Goal: Information Seeking & Learning: Learn about a topic

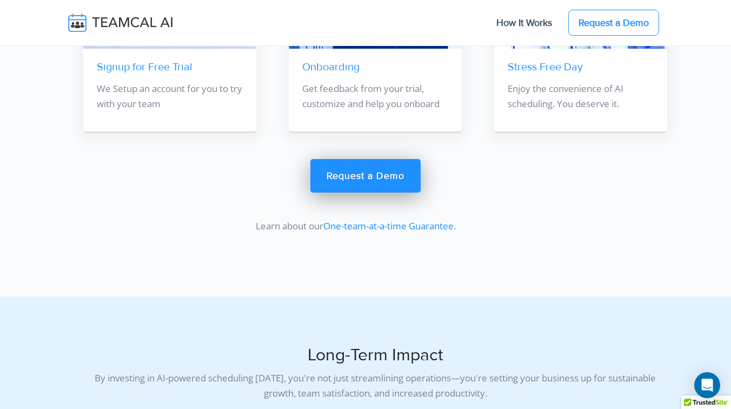
scroll to position [7832, 0]
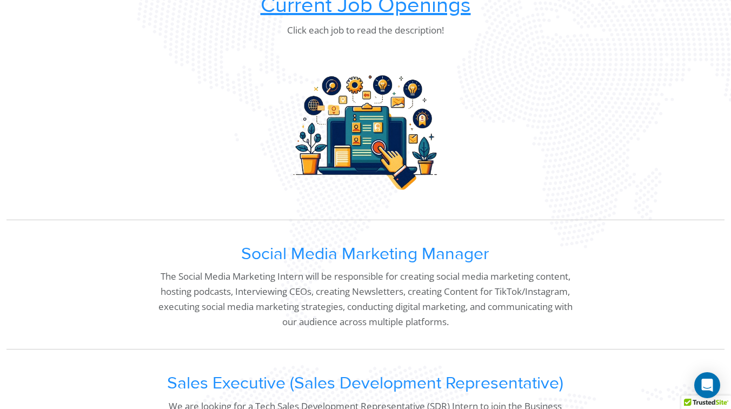
scroll to position [232, 0]
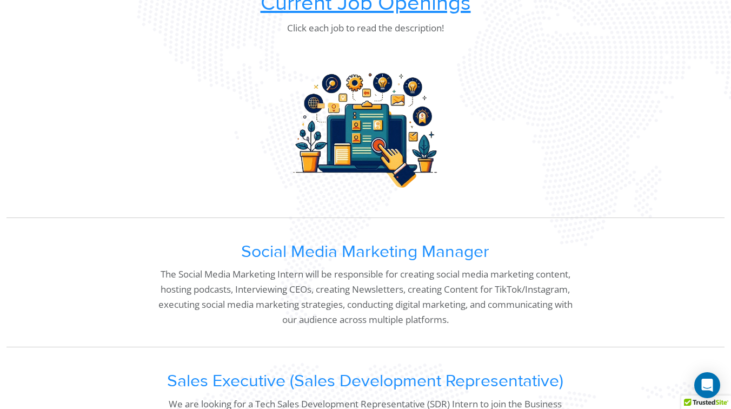
click at [302, 7] on u "Current Job Openings" at bounding box center [365, 3] width 210 height 26
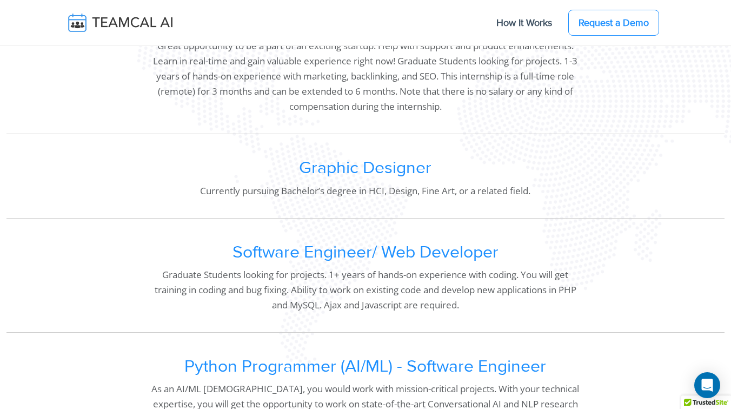
scroll to position [773, 0]
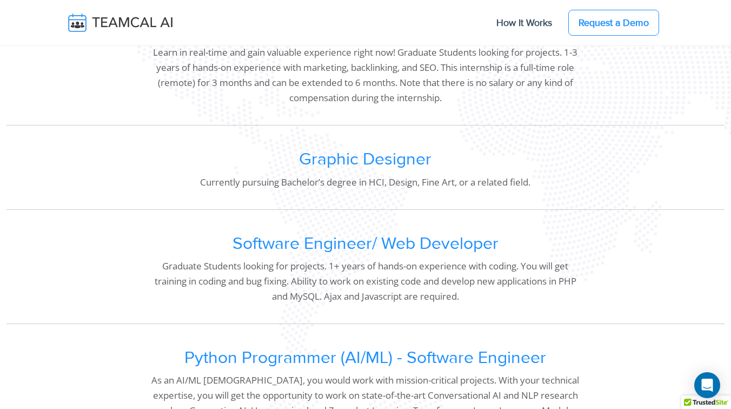
click at [320, 243] on h2 "Software Engineer/ Web Developer" at bounding box center [365, 243] width 431 height 21
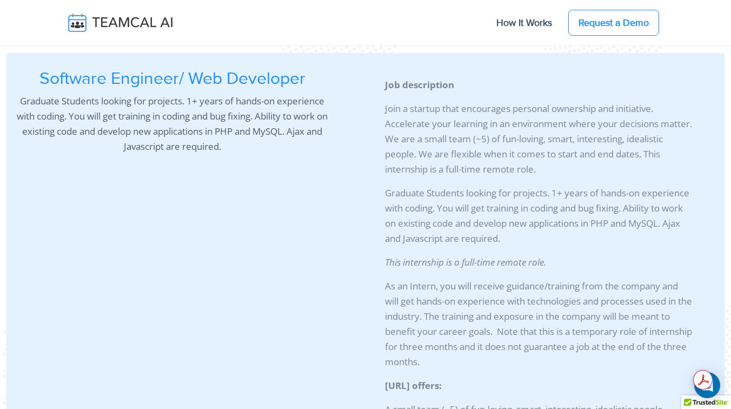
scroll to position [937, 0]
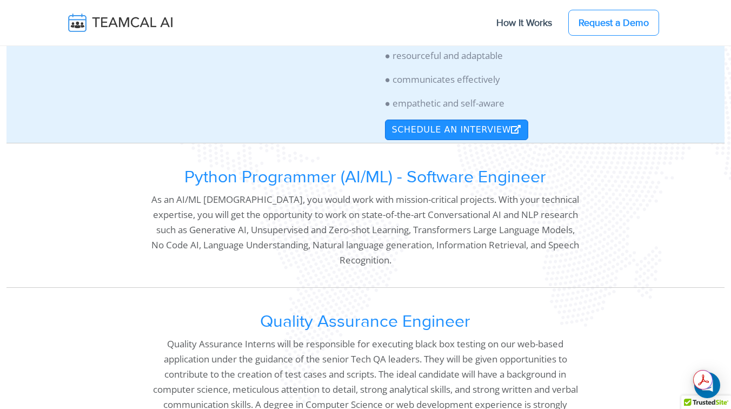
scroll to position [1881, 0]
click at [382, 224] on p "As an AI/ML [DEMOGRAPHIC_DATA], you would work with mission-critical projects. …" at bounding box center [365, 229] width 431 height 76
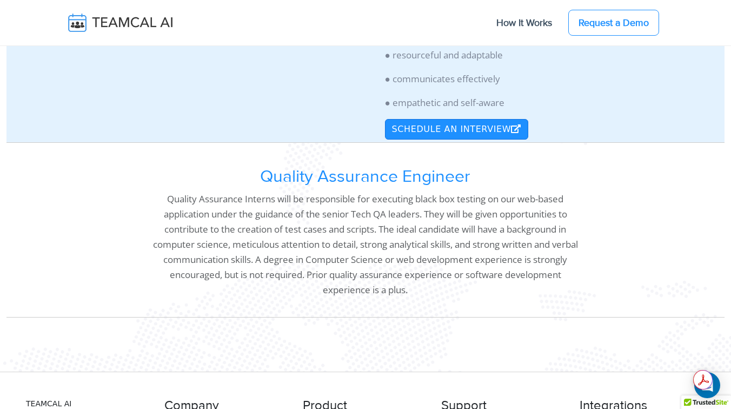
scroll to position [2061, 0]
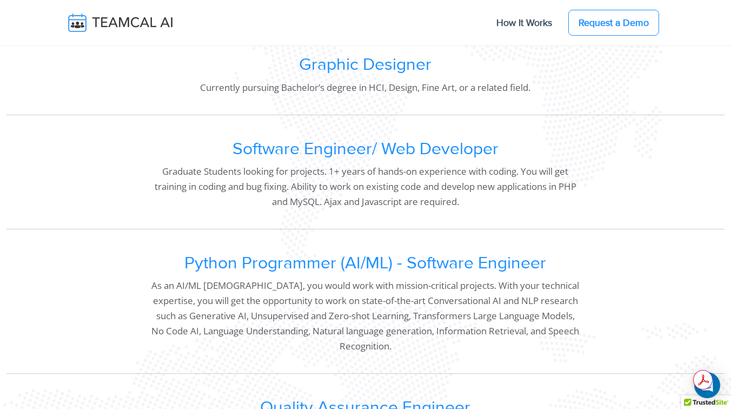
scroll to position [868, 0]
